Goal: Find specific page/section: Find specific page/section

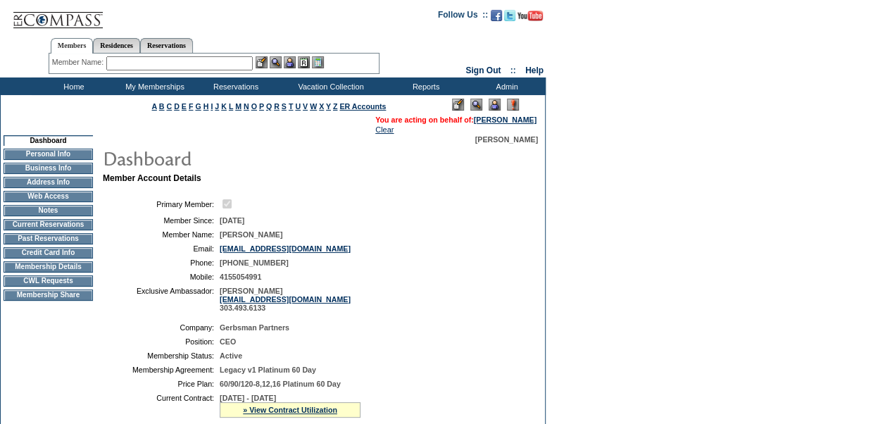
click at [494, 105] on img at bounding box center [495, 105] width 12 height 12
click at [177, 65] on input "text" at bounding box center [179, 63] width 146 height 14
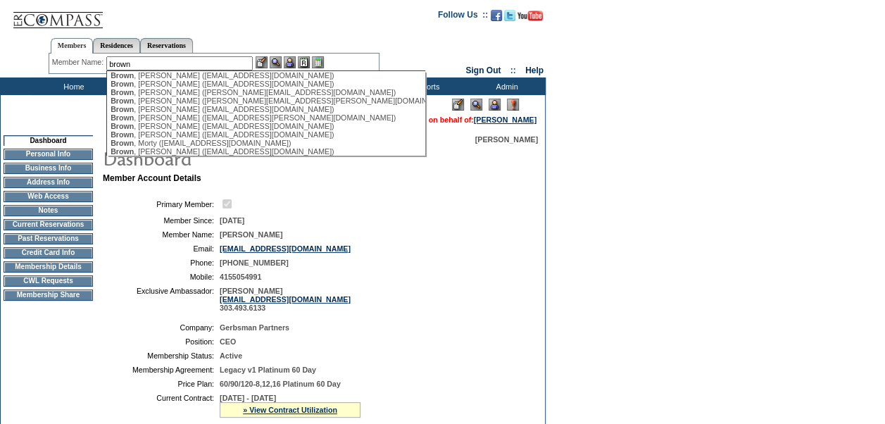
scroll to position [253, 0]
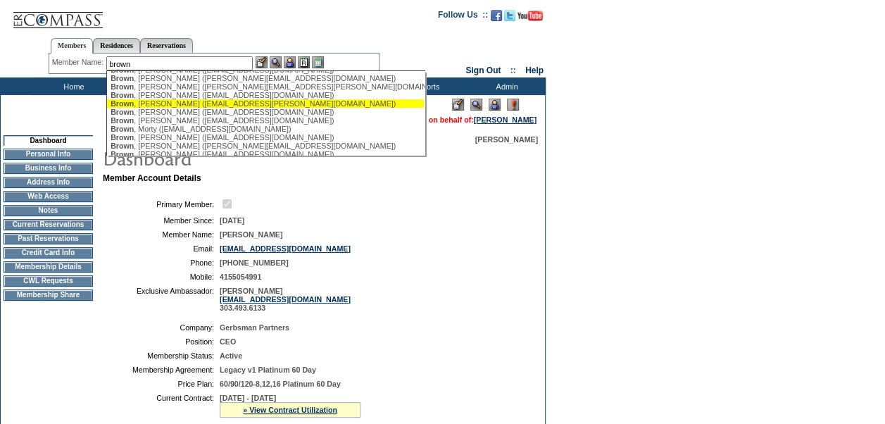
click at [269, 108] on div "Brown , Margery (brown.margery@yahoo.com)" at bounding box center [266, 103] width 310 height 8
type input "Brown, Margery (brown.margery@yahoo.com)"
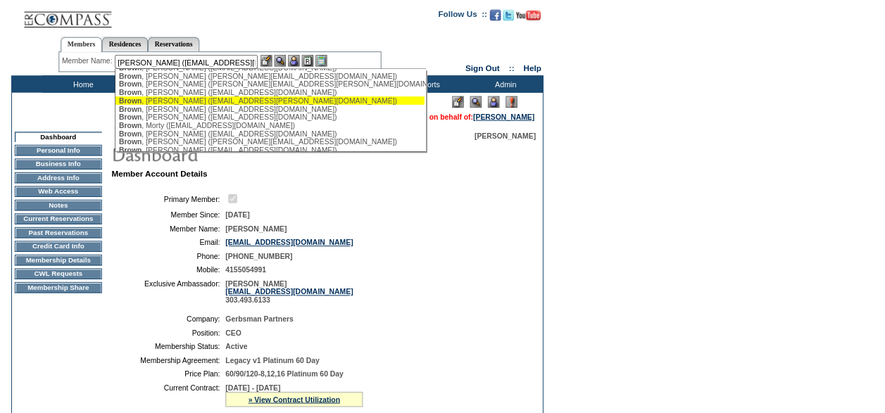
scroll to position [0, 0]
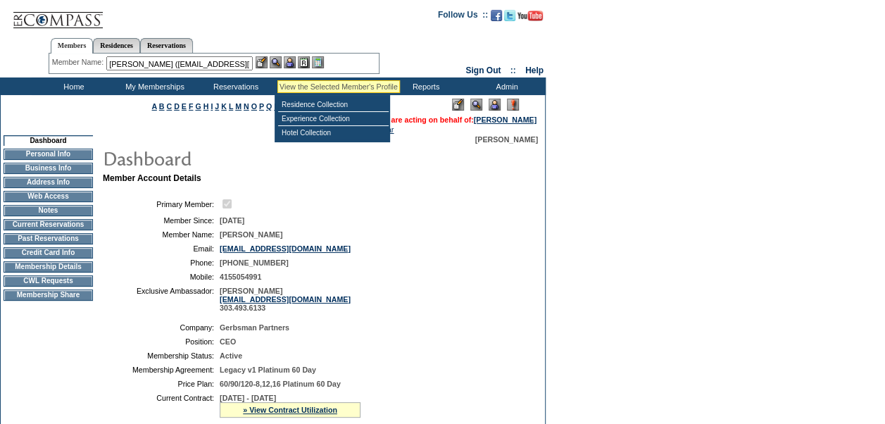
click at [277, 62] on img at bounding box center [276, 62] width 12 height 12
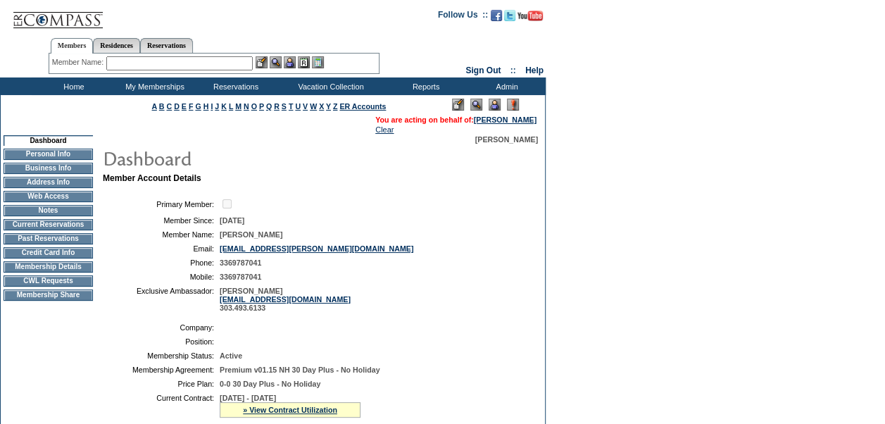
click at [493, 106] on img at bounding box center [495, 105] width 12 height 12
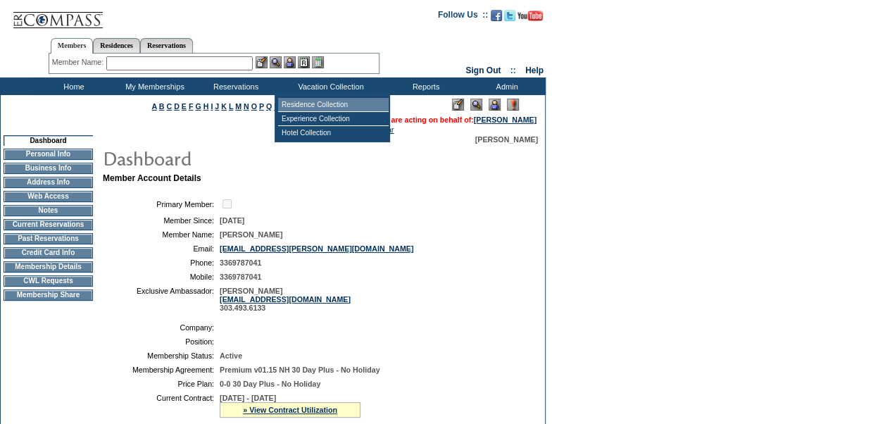
click at [320, 106] on td "Residence Collection" at bounding box center [333, 105] width 111 height 14
